Goal: Check status

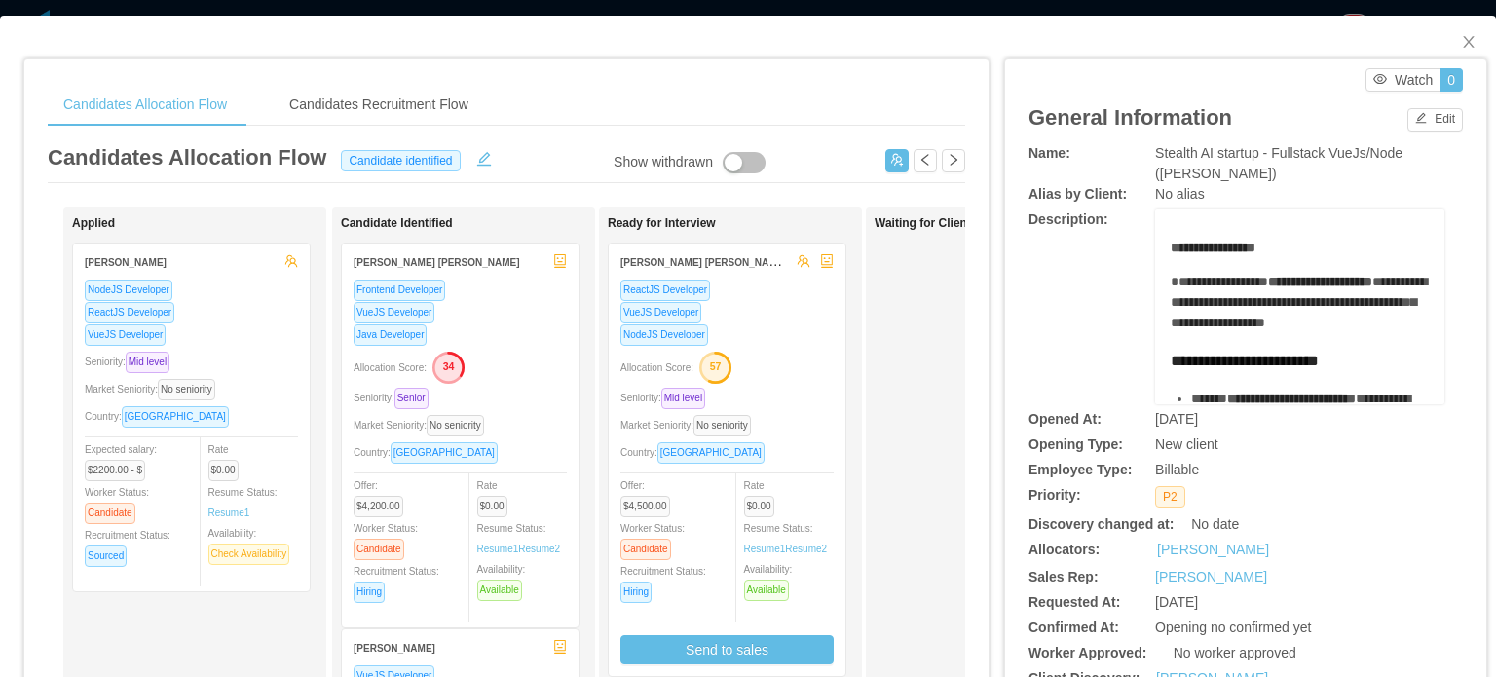
click at [1097, 260] on div "**********" at bounding box center [1246, 306] width 435 height 195
click at [413, 93] on div "Candidates Recruitment Flow" at bounding box center [379, 105] width 210 height 44
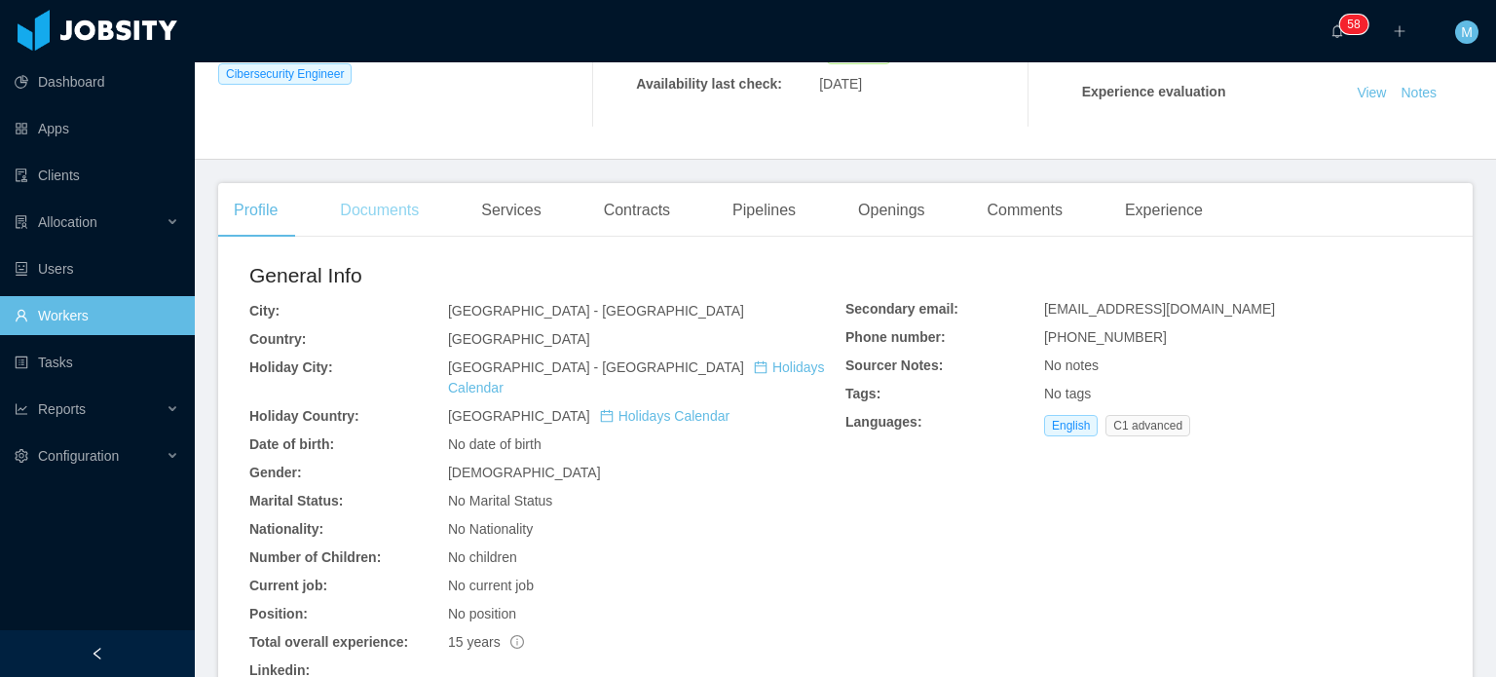
click at [411, 210] on div "Documents" at bounding box center [379, 210] width 110 height 55
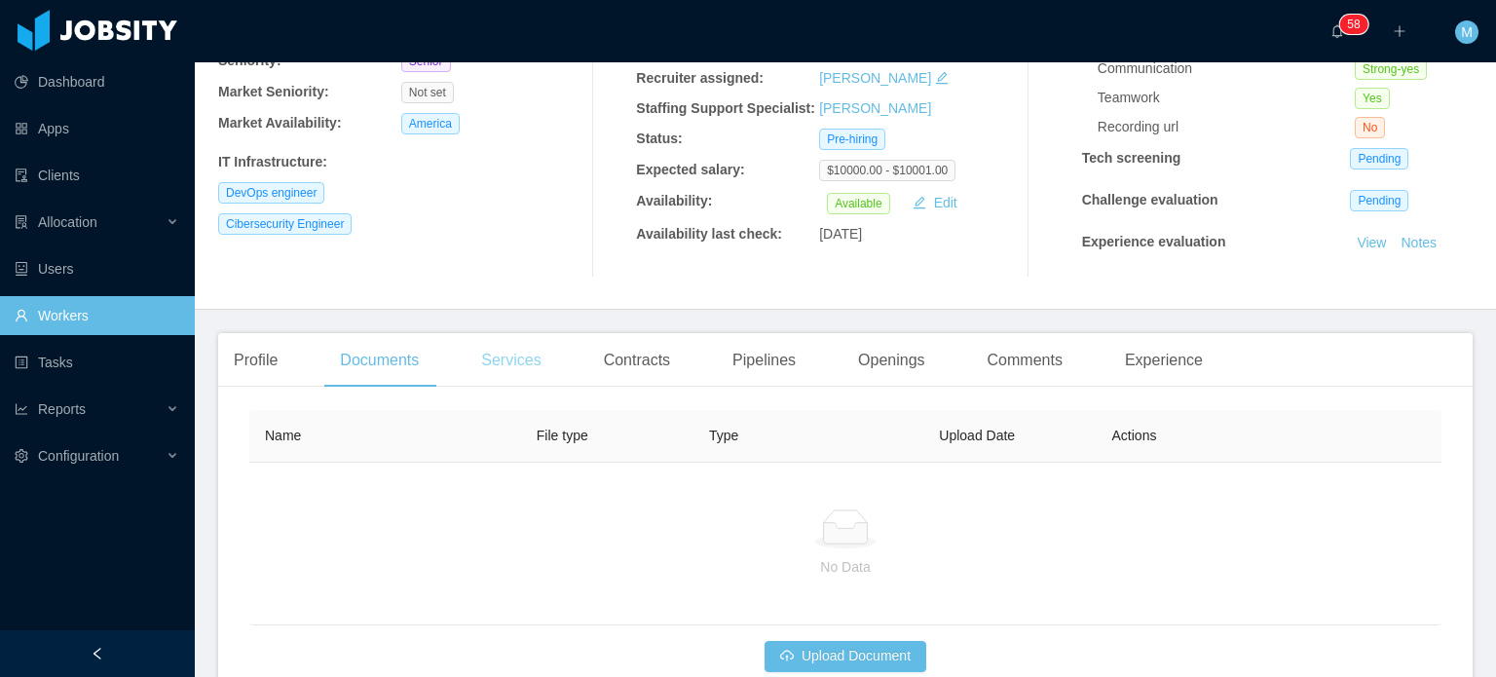
scroll to position [355, 0]
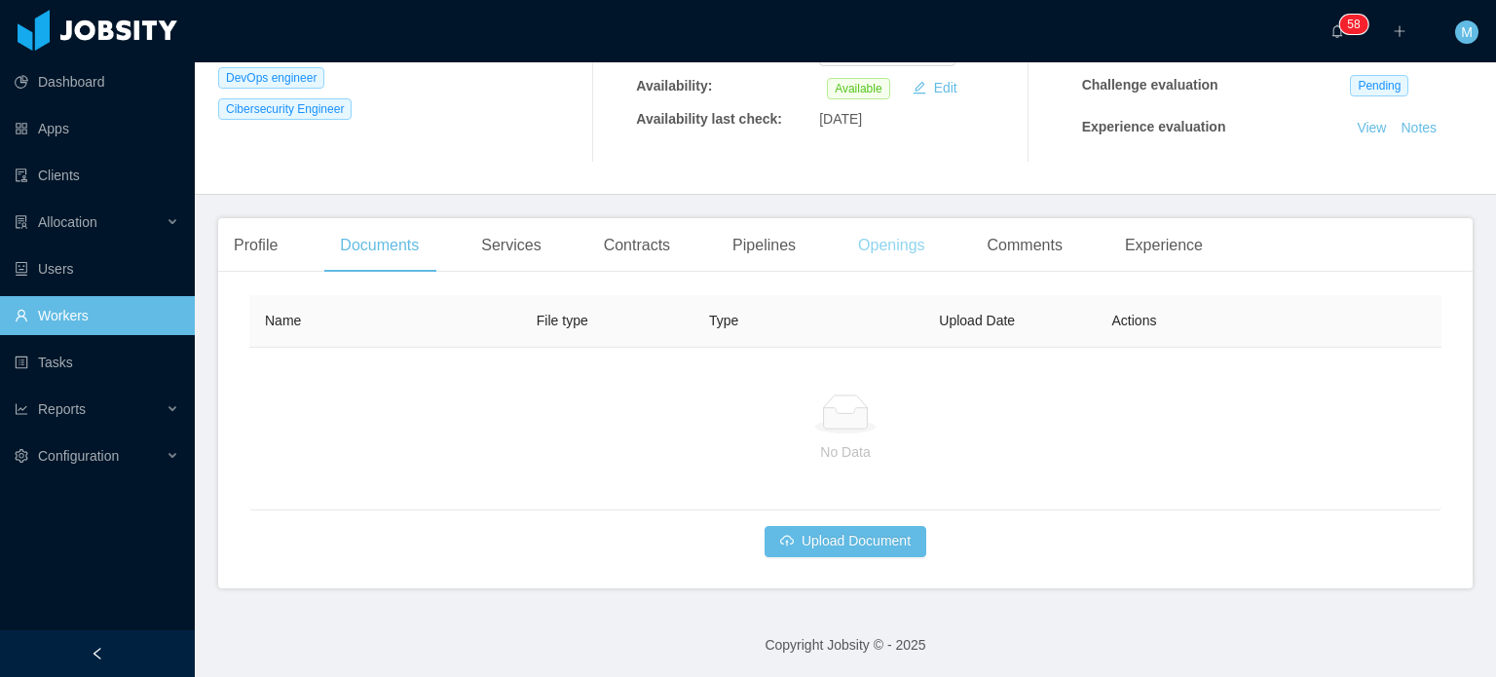
click at [890, 254] on div "Openings" at bounding box center [892, 245] width 98 height 55
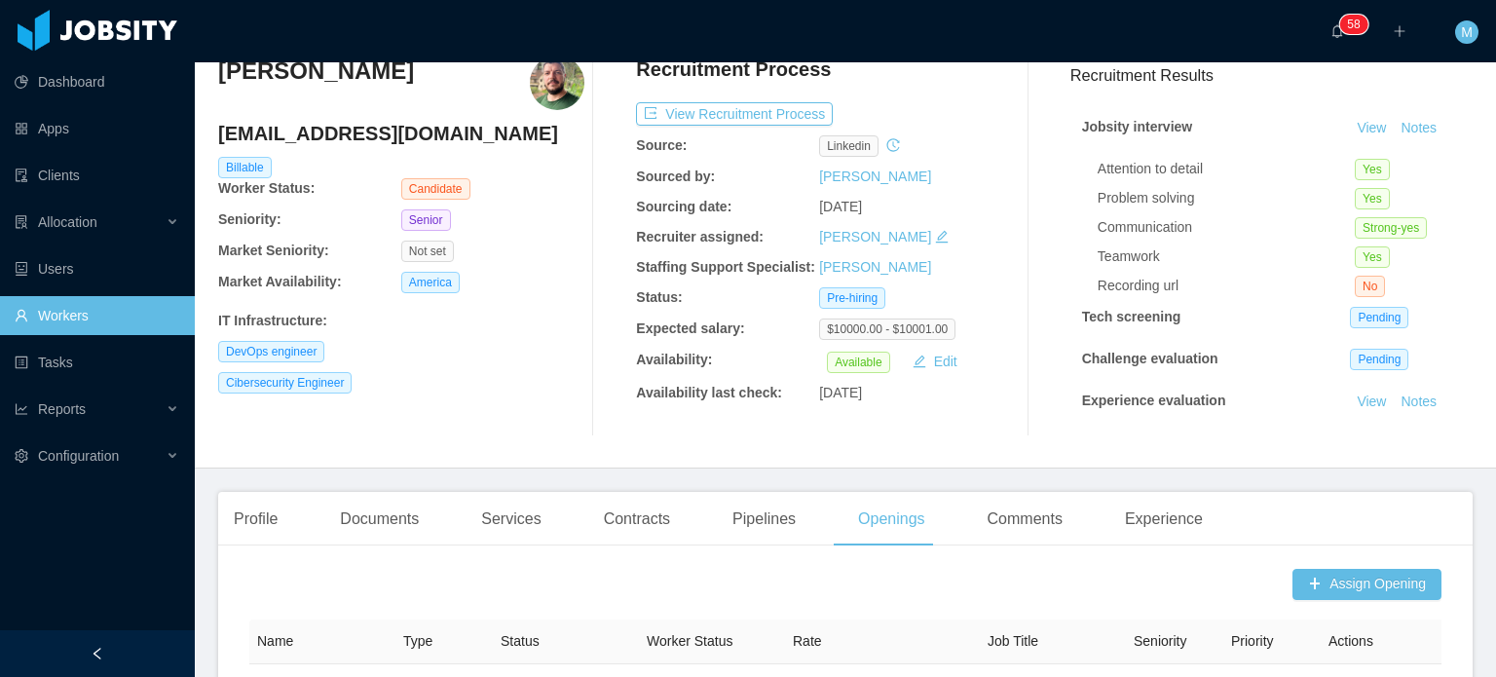
scroll to position [72, 0]
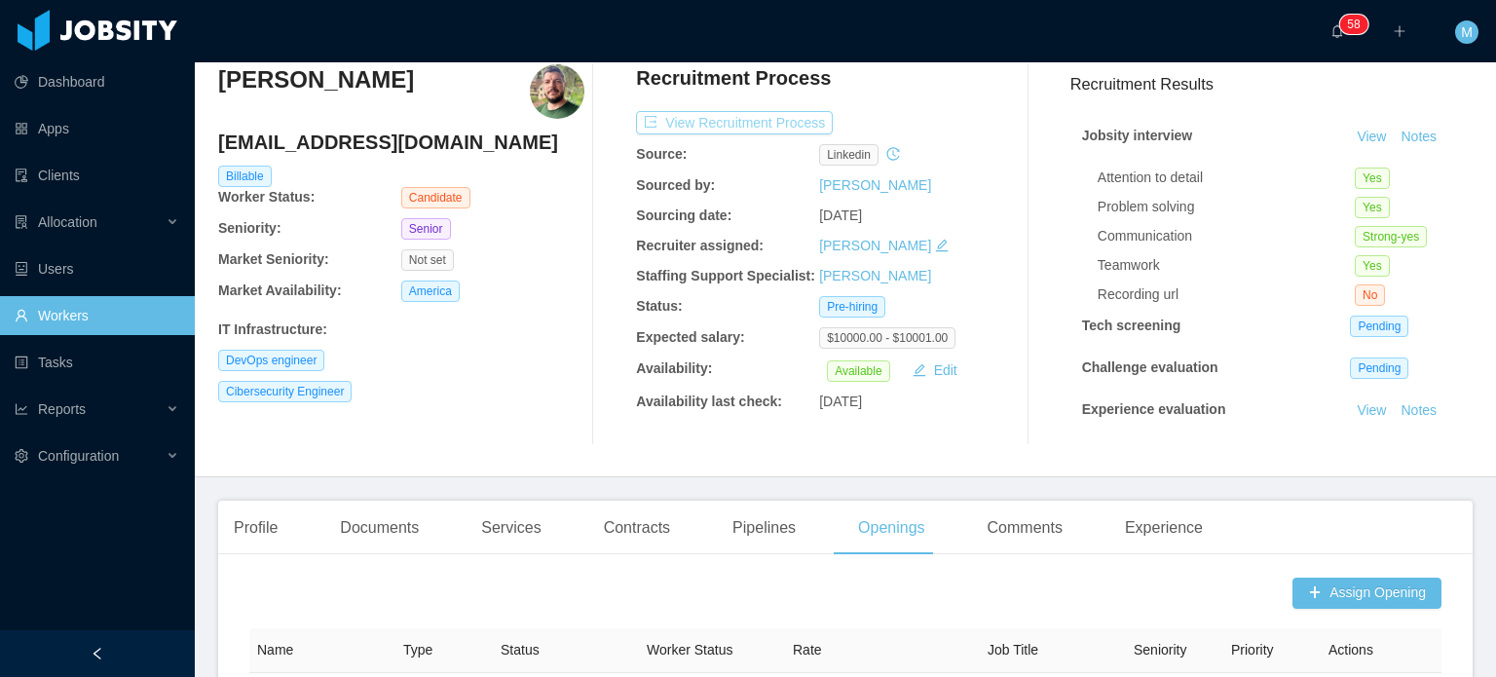
click at [717, 128] on button "View Recruitment Process" at bounding box center [734, 122] width 197 height 23
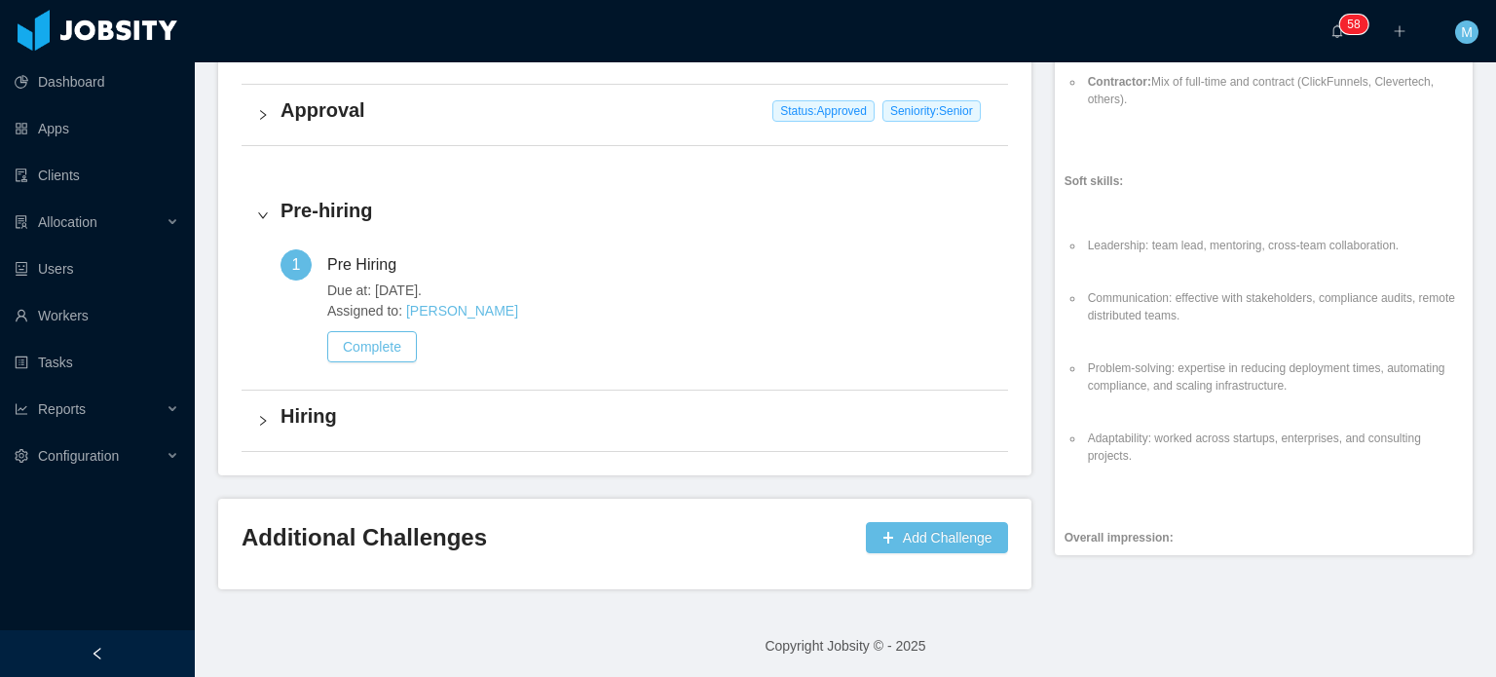
scroll to position [2958, 0]
